Goal: Task Accomplishment & Management: Manage account settings

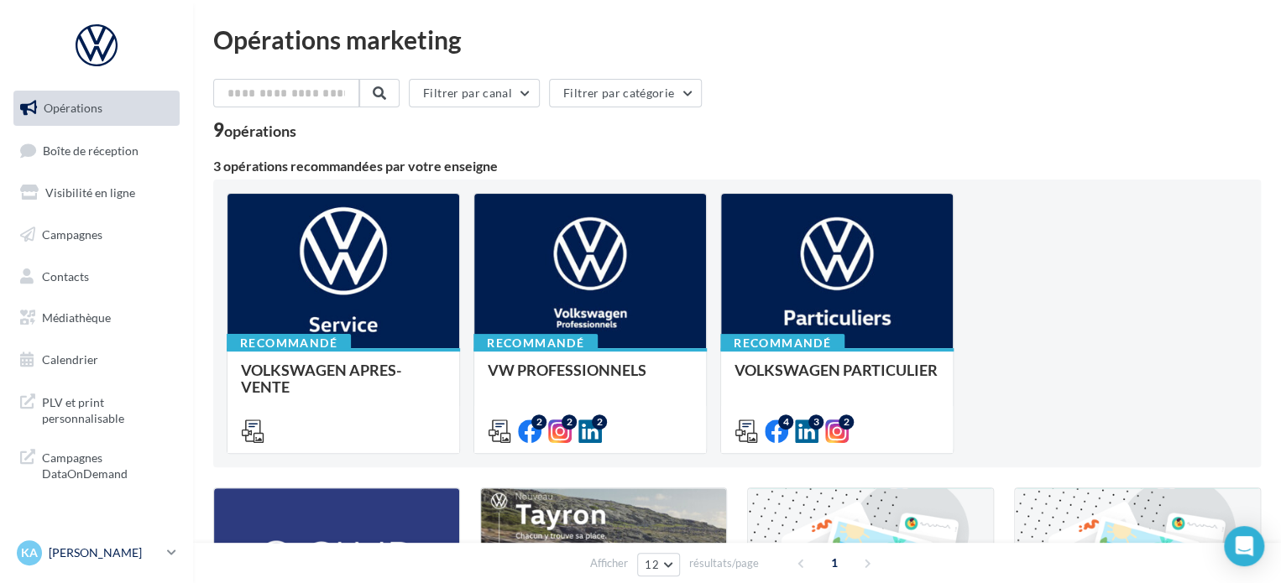
click at [169, 551] on icon at bounding box center [171, 553] width 9 height 14
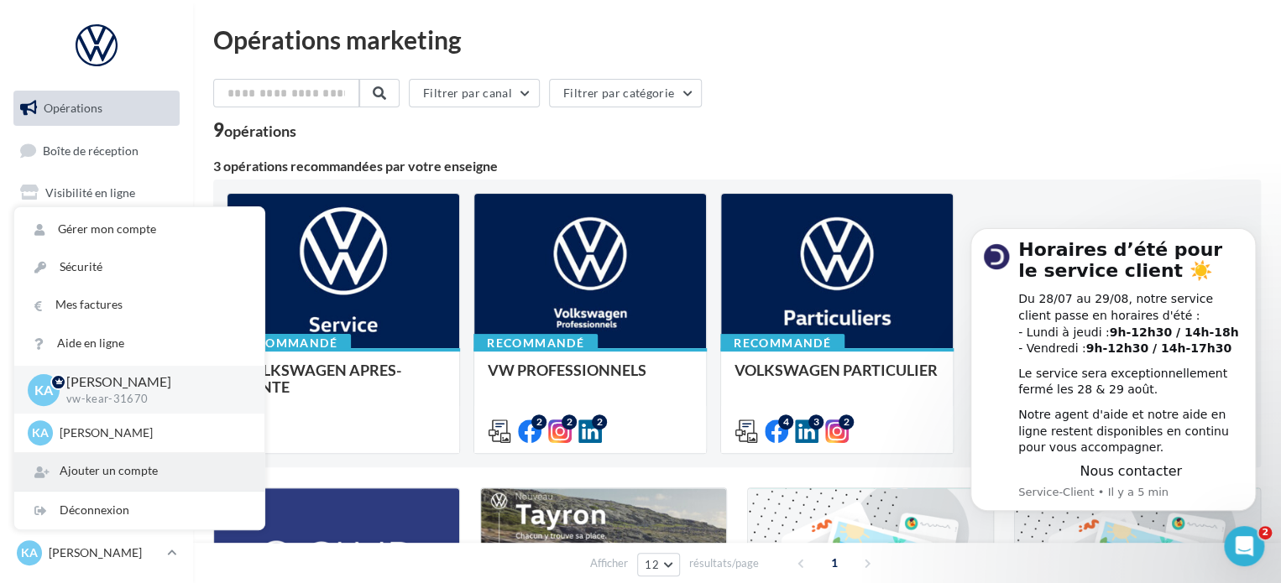
click at [178, 459] on div "Ajouter un compte" at bounding box center [139, 471] width 250 height 38
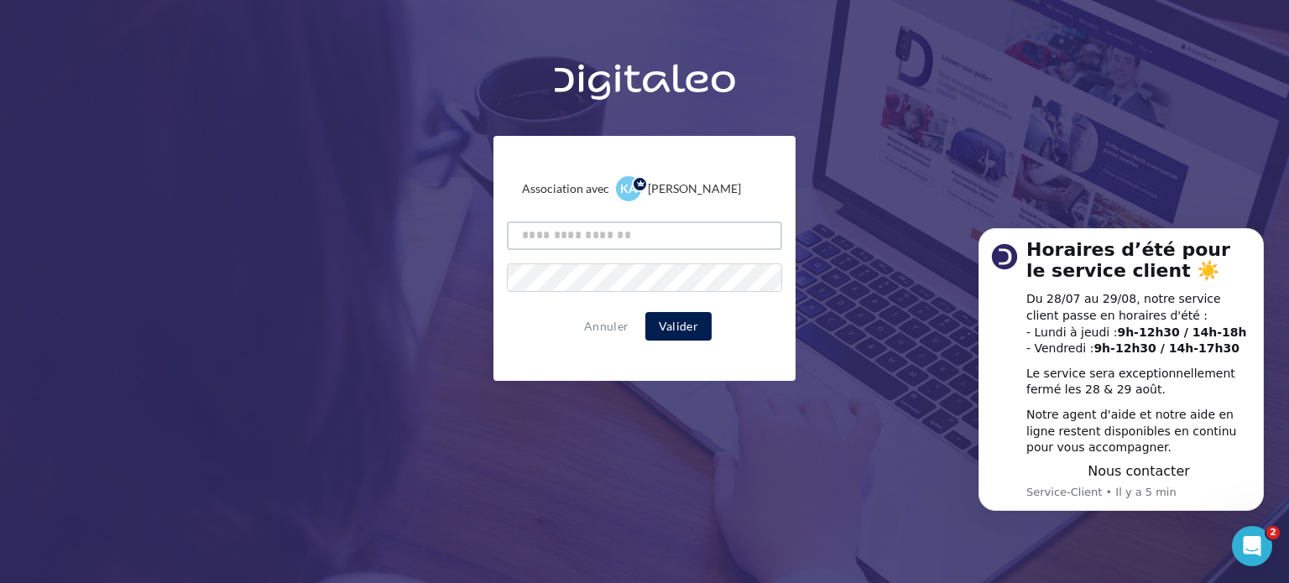
click at [641, 222] on input "text" at bounding box center [644, 236] width 275 height 29
drag, startPoint x: 621, startPoint y: 258, endPoint x: 605, endPoint y: 292, distance: 37.9
click at [605, 292] on div "Association avec KA [PERSON_NAME] vw-[PERSON_NAME]-31670 Annuler Valider" at bounding box center [645, 258] width 302 height 245
drag, startPoint x: 282, startPoint y: 174, endPoint x: 319, endPoint y: 112, distance: 71.5
click at [282, 174] on div "Association avec KA [PERSON_NAME] vw-[PERSON_NAME]-31670 Annuler Valider" at bounding box center [644, 217] width 1289 height 327
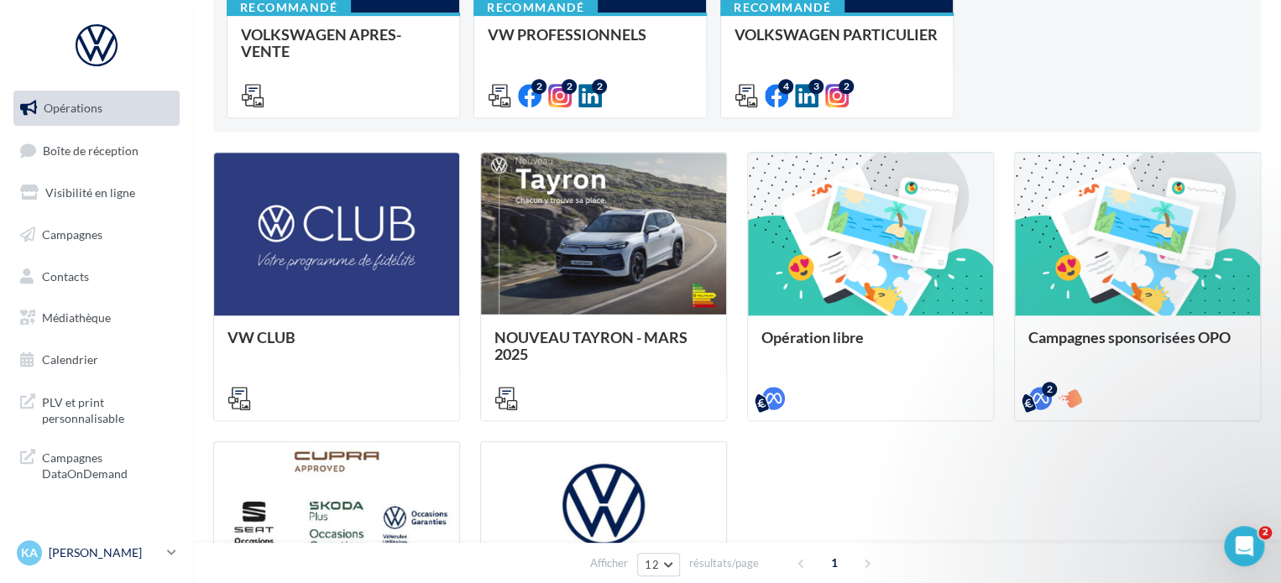
click at [165, 543] on link "KA Kevin AROULE vw-kear-31670" at bounding box center [96, 553] width 166 height 32
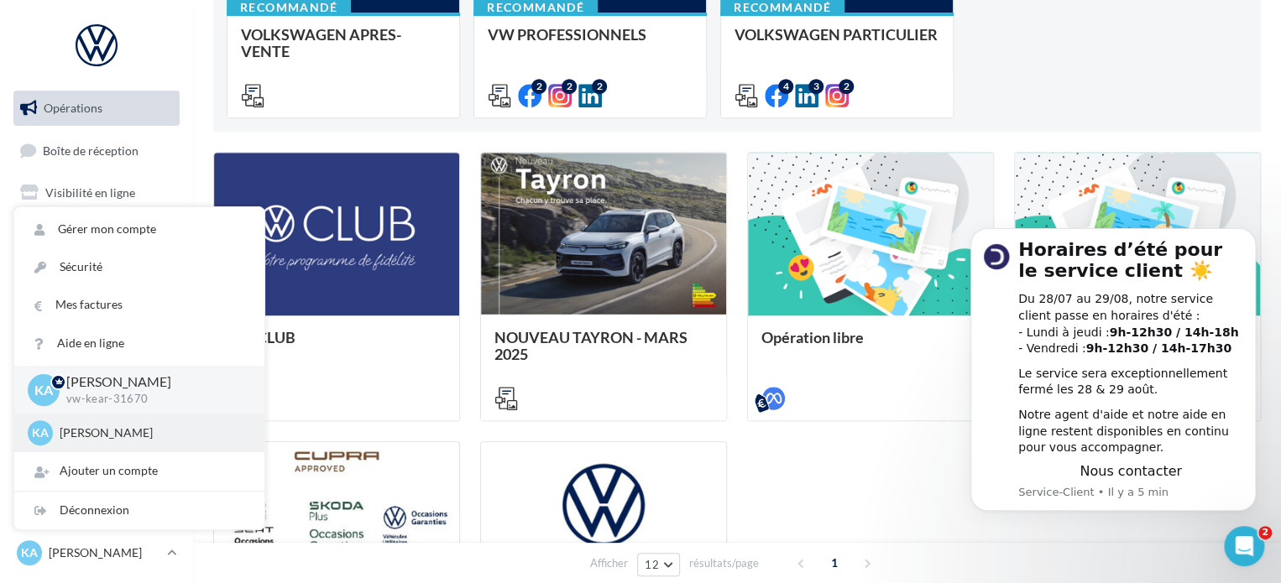
click at [139, 442] on div "KA Kevin AROULE vw-kear-31201" at bounding box center [139, 433] width 223 height 25
